Goal: Transaction & Acquisition: Purchase product/service

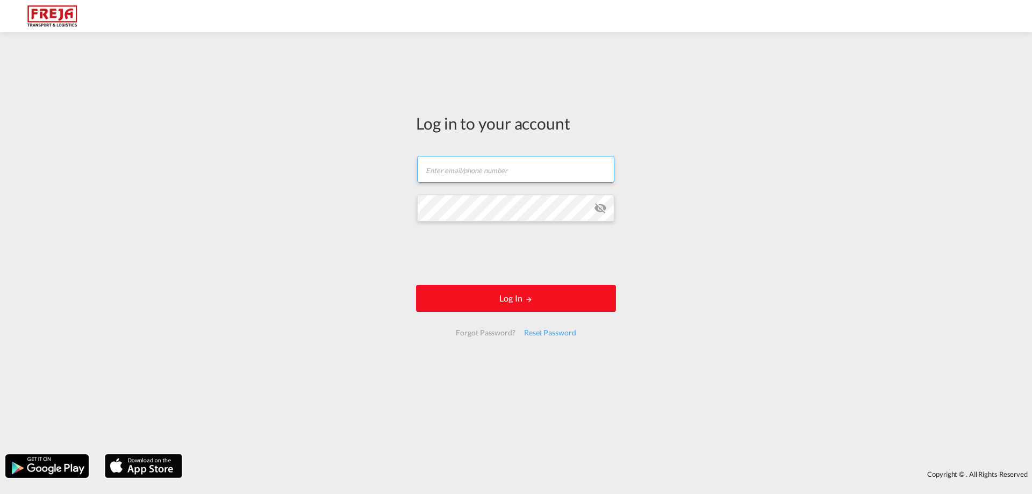
type input "[EMAIL_ADDRESS][DOMAIN_NAME]"
drag, startPoint x: 542, startPoint y: 298, endPoint x: 542, endPoint y: 307, distance: 8.6
click at [542, 299] on button "Log In" at bounding box center [516, 298] width 200 height 27
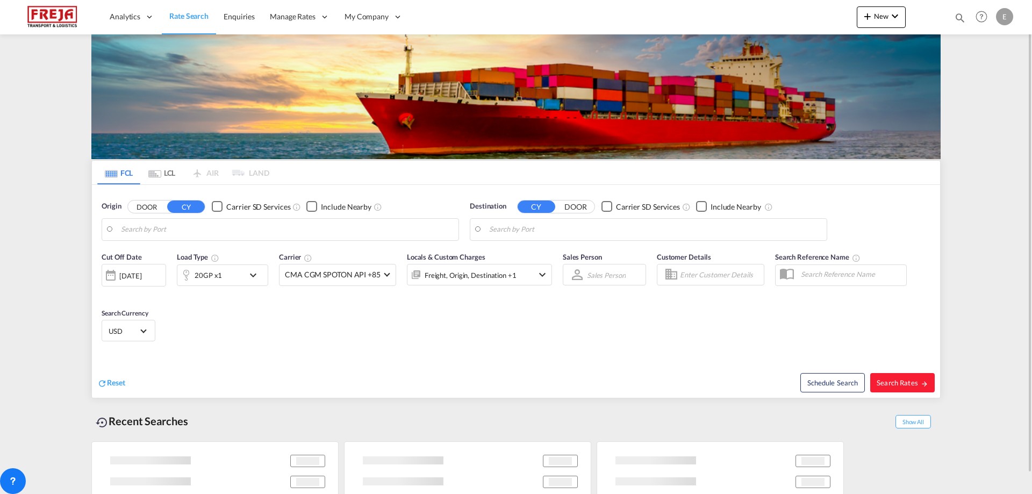
type input "Alesund ([GEOGRAPHIC_DATA]), NOAES"
type input "San Antonio, CLSAI"
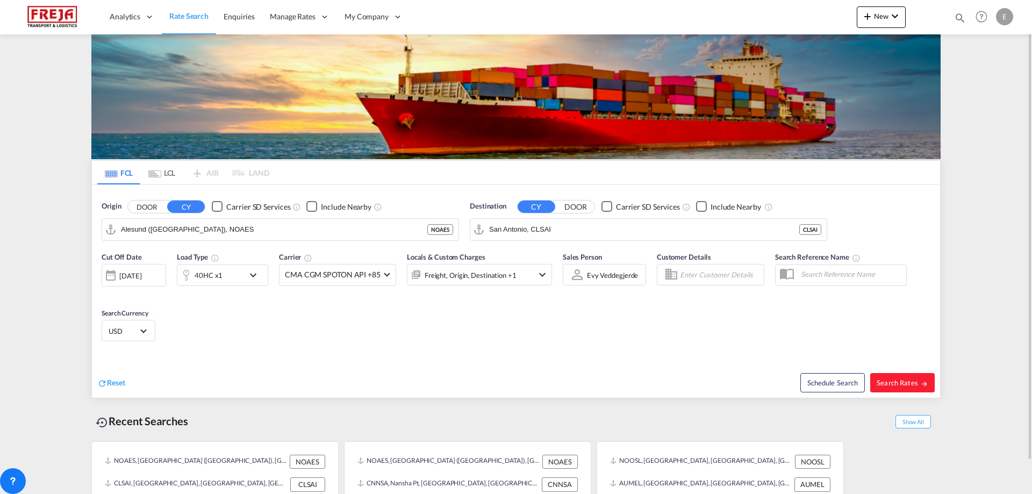
click at [248, 275] on md-icon "icon-chevron-down" at bounding box center [256, 275] width 18 height 13
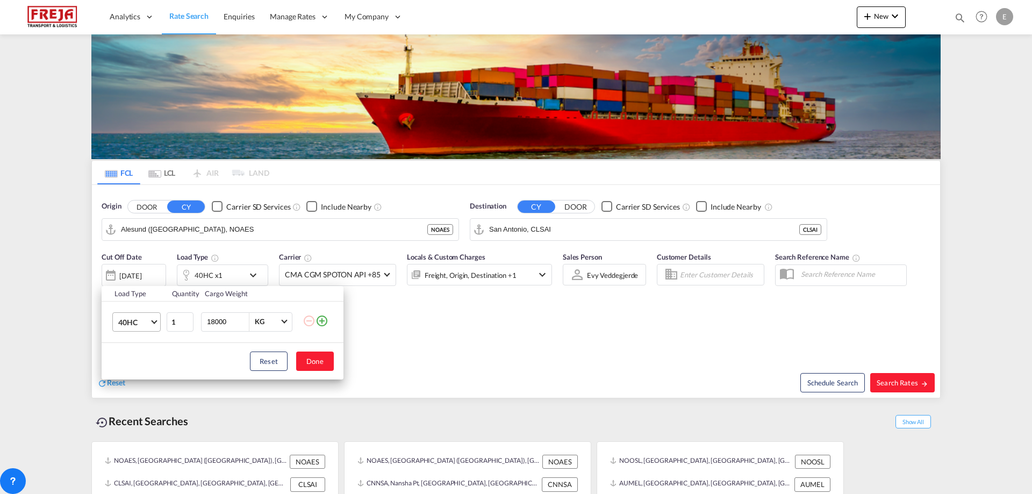
click at [149, 320] on span "40HC" at bounding box center [133, 322] width 31 height 11
click at [153, 307] on md-option "40RE" at bounding box center [146, 312] width 73 height 26
click at [242, 317] on input "18000" at bounding box center [227, 322] width 43 height 18
drag, startPoint x: 232, startPoint y: 320, endPoint x: 159, endPoint y: 328, distance: 73.5
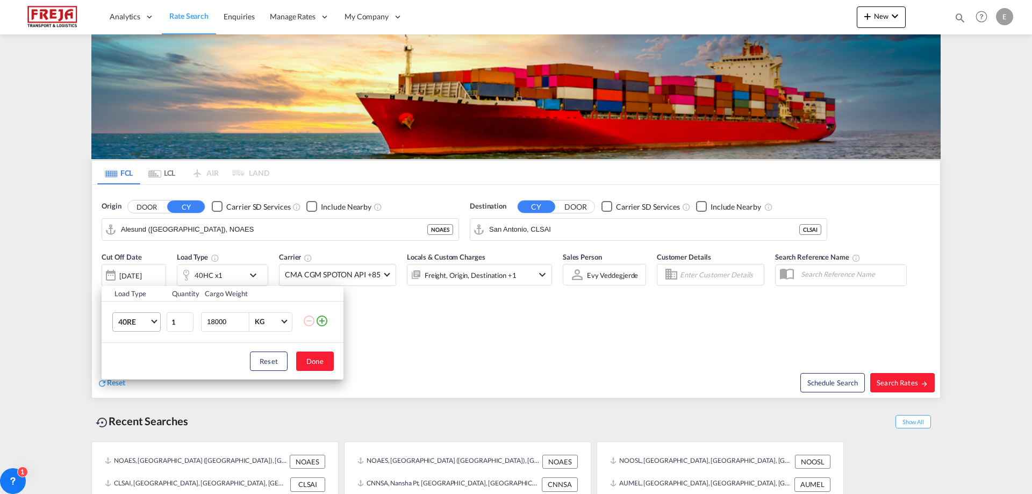
click at [159, 328] on tr "40RE 1 18000 KG KG" at bounding box center [223, 321] width 242 height 41
type input "25000"
click at [315, 359] on button "Done" at bounding box center [315, 360] width 38 height 19
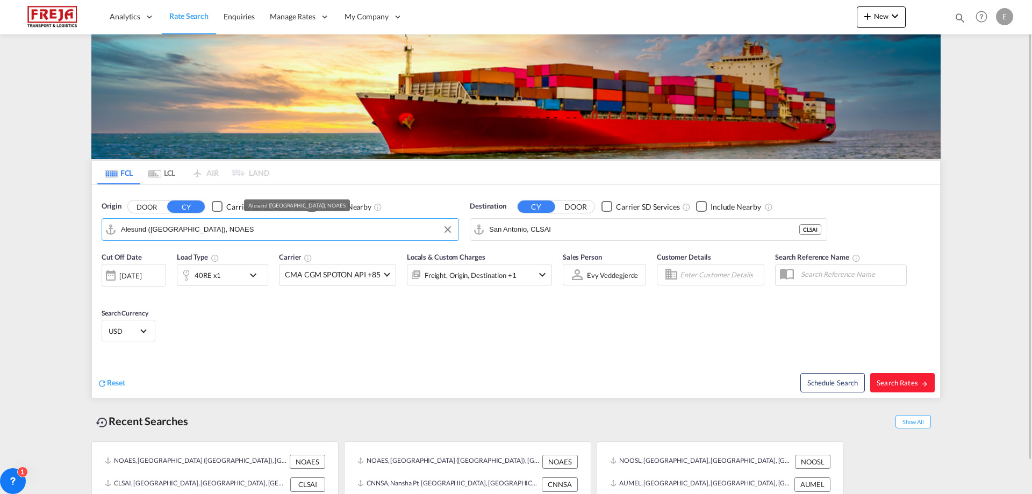
click at [229, 230] on input "Alesund ([GEOGRAPHIC_DATA]), NOAES" at bounding box center [287, 229] width 332 height 16
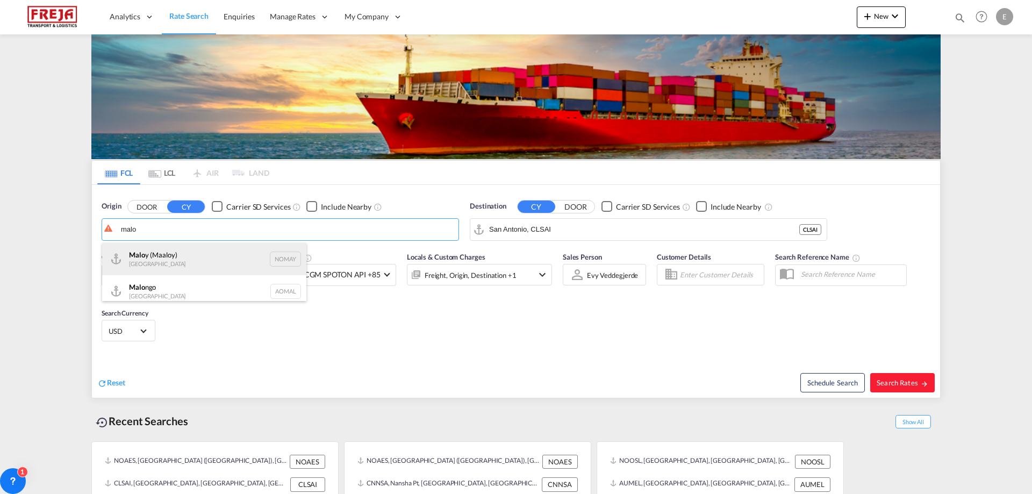
click at [182, 254] on div "Malo y (Maaloy) Norway NOMAY" at bounding box center [204, 259] width 204 height 32
type input "[PERSON_NAME] (Maaloy), NOMAY"
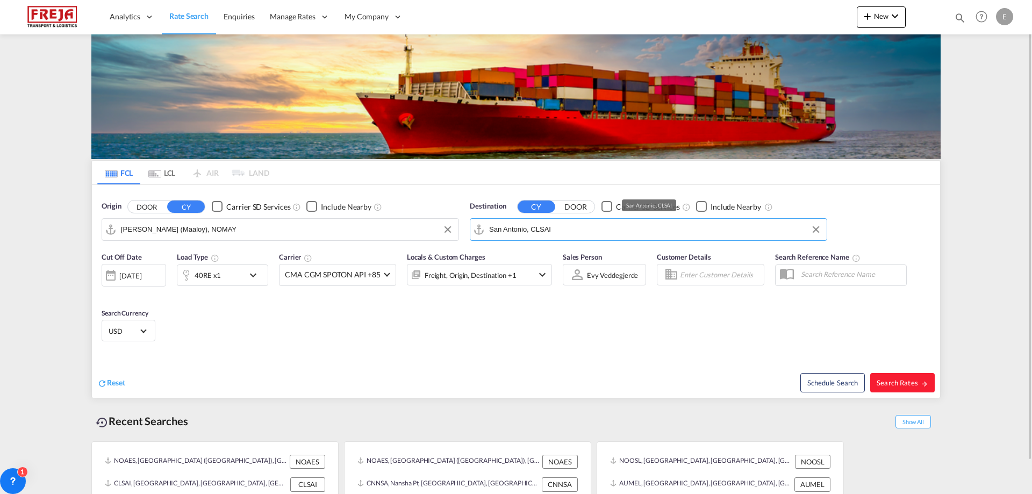
click at [557, 229] on input "San Antonio, CLSAI" at bounding box center [655, 229] width 332 height 16
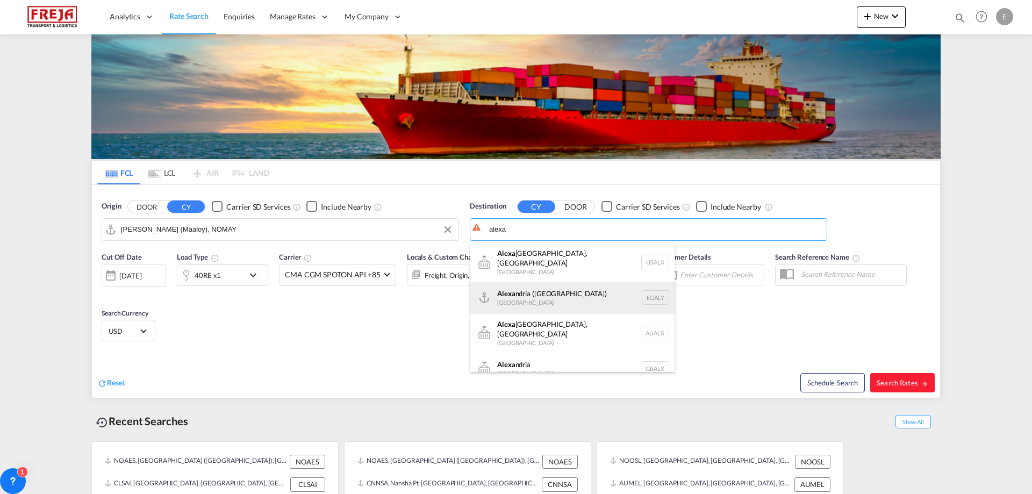
click at [550, 286] on div "[PERSON_NAME] ([GEOGRAPHIC_DATA]) [GEOGRAPHIC_DATA] EGALY" at bounding box center [572, 298] width 204 height 32
type input "Alexandria ([GEOGRAPHIC_DATA]), EGALY"
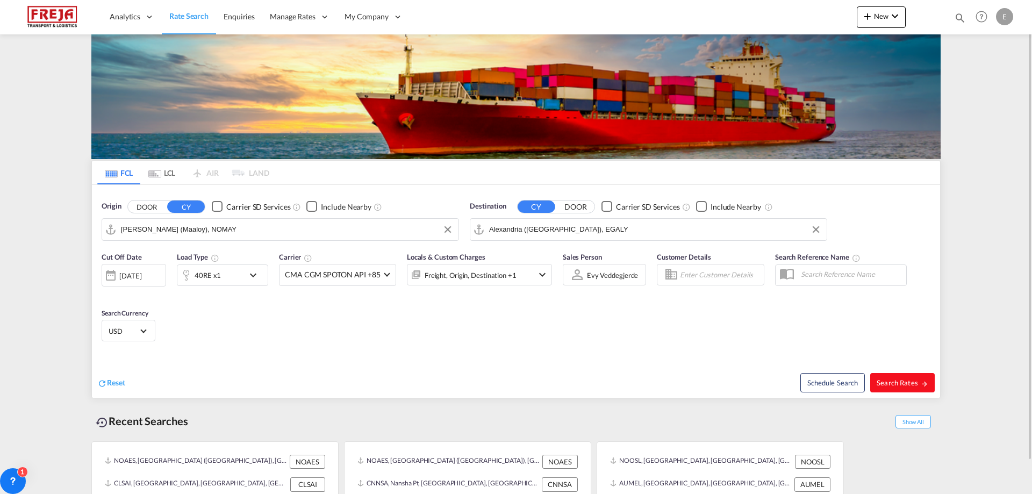
click at [887, 382] on span "Search Rates" at bounding box center [902, 382] width 52 height 9
type input "NOMAY to EGALY / [DATE]"
